Goal: Task Accomplishment & Management: Use online tool/utility

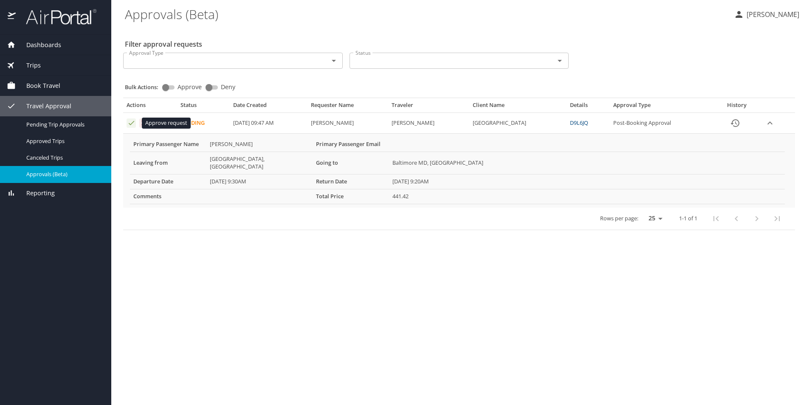
click at [129, 124] on icon "Approval table" at bounding box center [132, 123] width 6 height 4
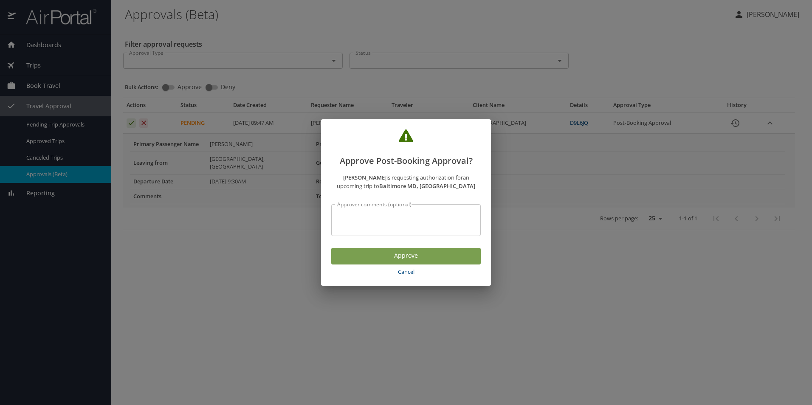
click at [412, 255] on span "Approve" at bounding box center [406, 255] width 136 height 11
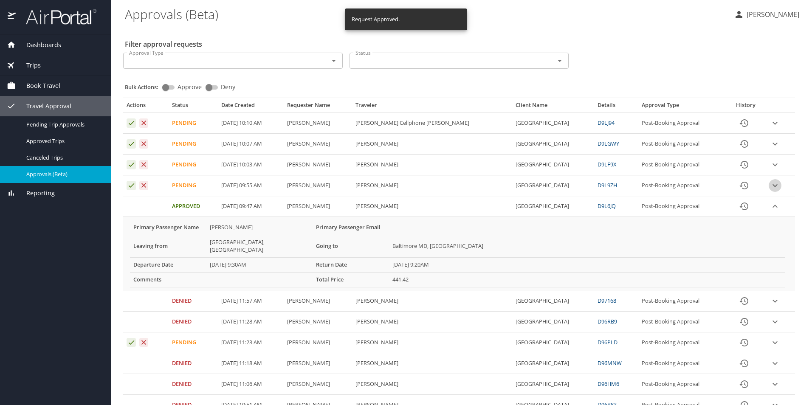
click at [772, 125] on icon "expand row" at bounding box center [774, 123] width 5 height 3
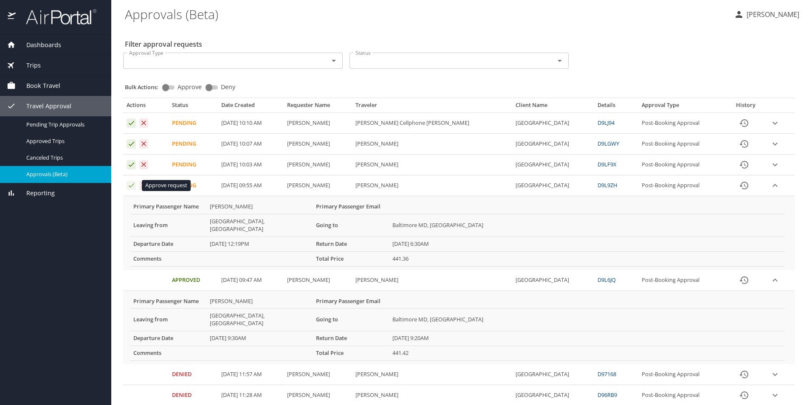
click at [132, 185] on icon "Approval table" at bounding box center [132, 185] width 6 height 4
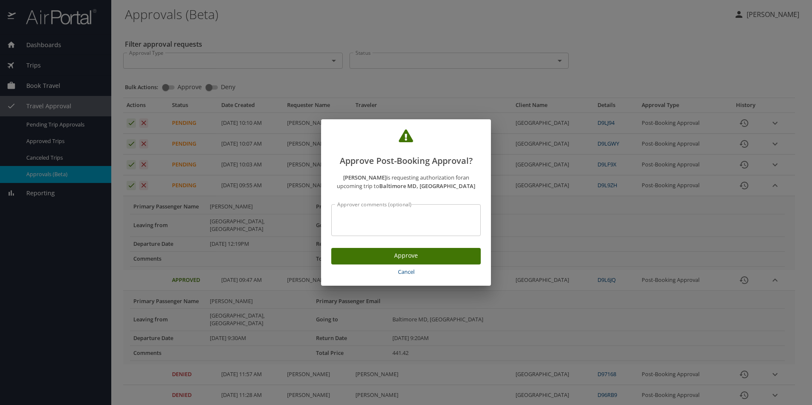
click at [356, 257] on span "Approve" at bounding box center [406, 255] width 136 height 11
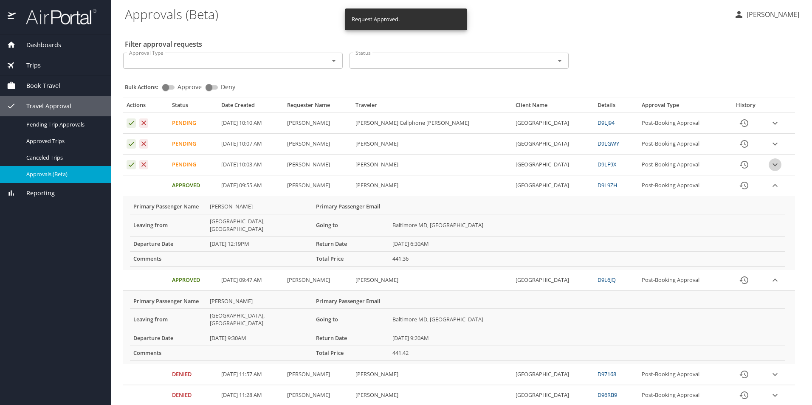
click at [770, 128] on icon "expand row" at bounding box center [775, 123] width 10 height 10
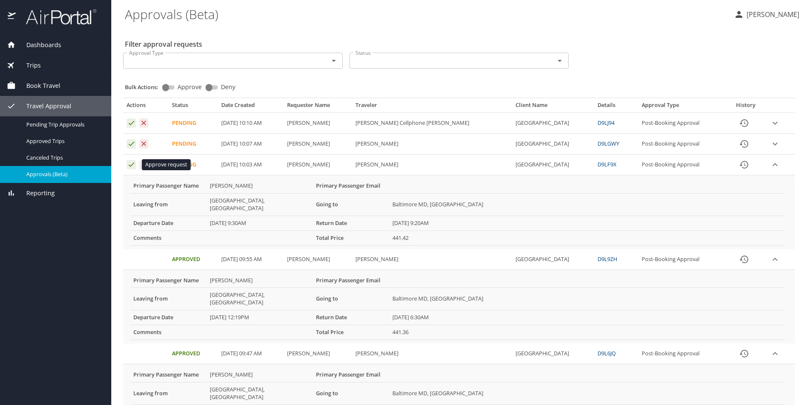
click at [129, 163] on icon "Approval table" at bounding box center [131, 164] width 8 height 8
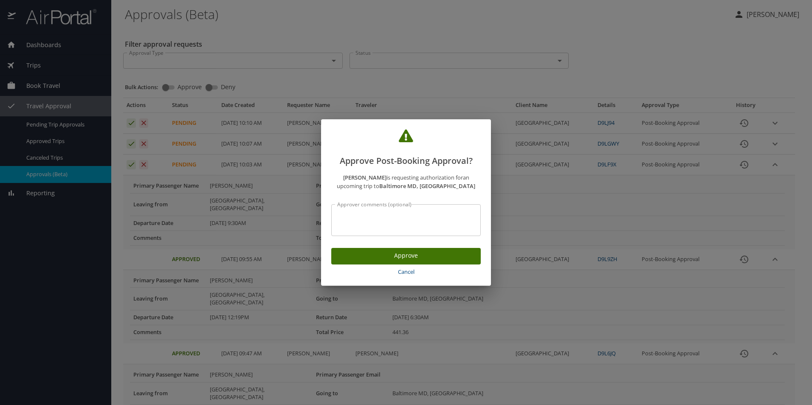
click at [398, 259] on span "Approve" at bounding box center [406, 255] width 136 height 11
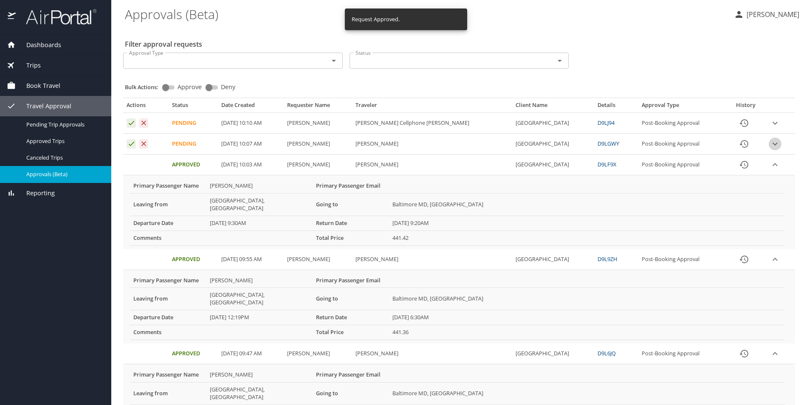
click at [770, 128] on icon "expand row" at bounding box center [775, 123] width 10 height 10
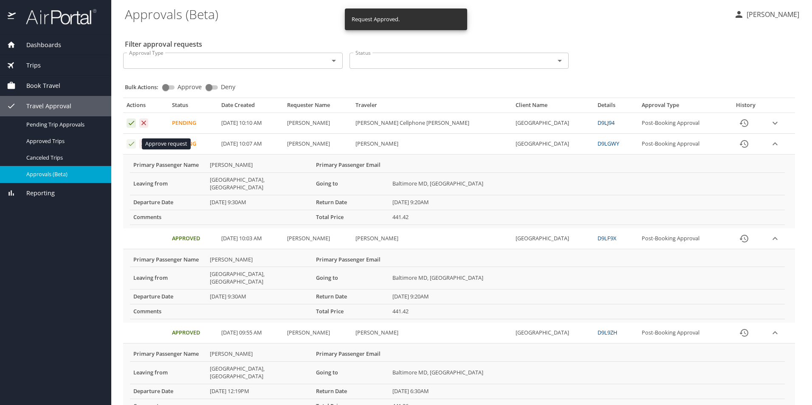
click at [135, 143] on icon "Approval table" at bounding box center [131, 144] width 8 height 8
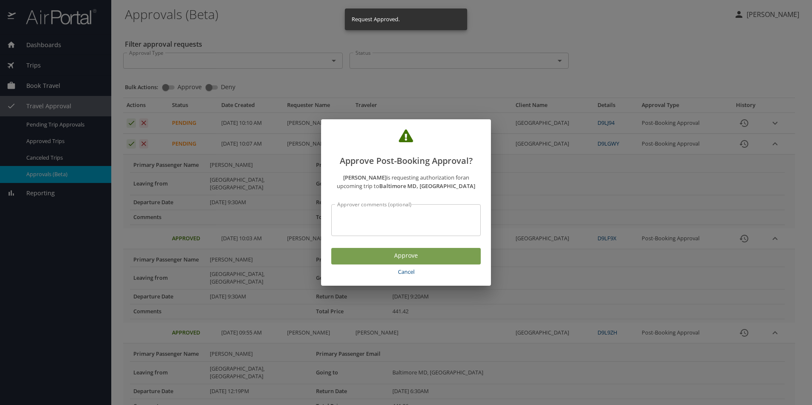
click at [360, 252] on span "Approve" at bounding box center [406, 255] width 136 height 11
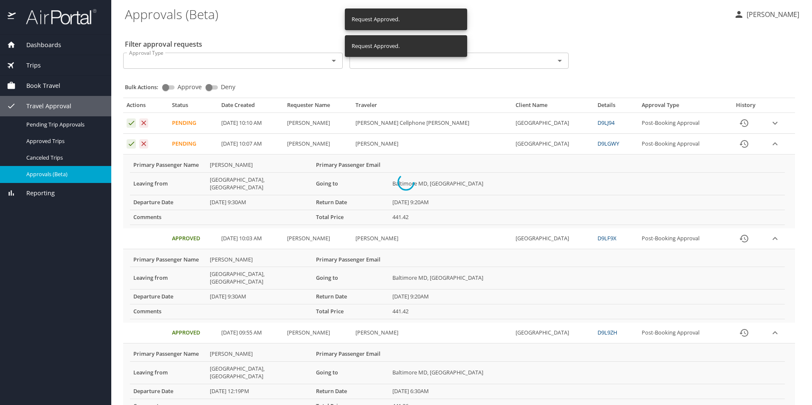
click at [770, 124] on icon "expand row" at bounding box center [775, 123] width 10 height 10
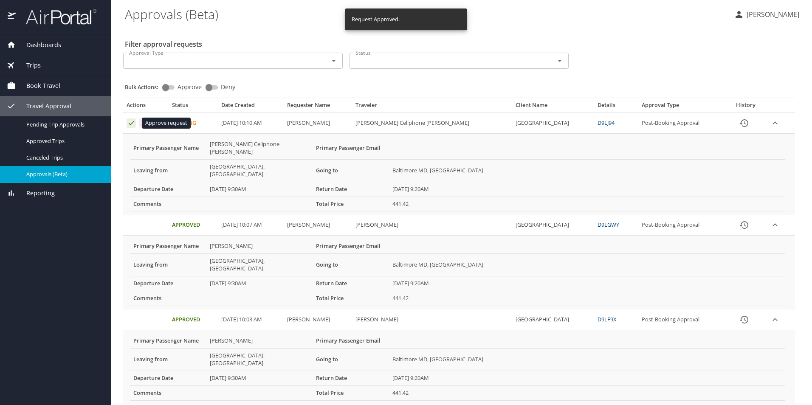
click at [129, 123] on icon "Approval table" at bounding box center [131, 123] width 8 height 8
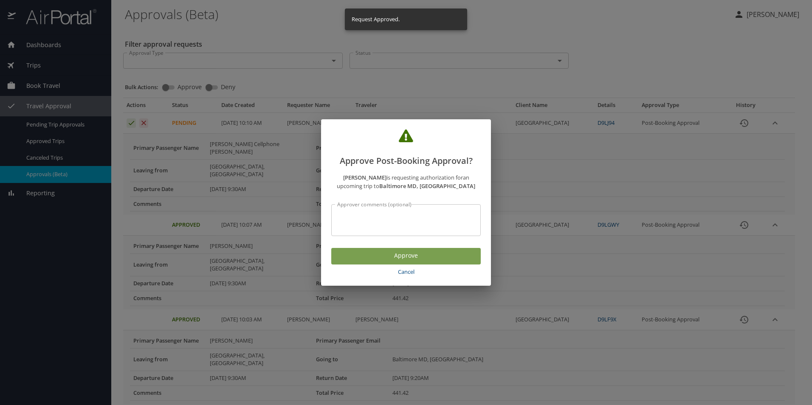
click at [367, 256] on span "Approve" at bounding box center [406, 255] width 136 height 11
